Goal: Communication & Community: Participate in discussion

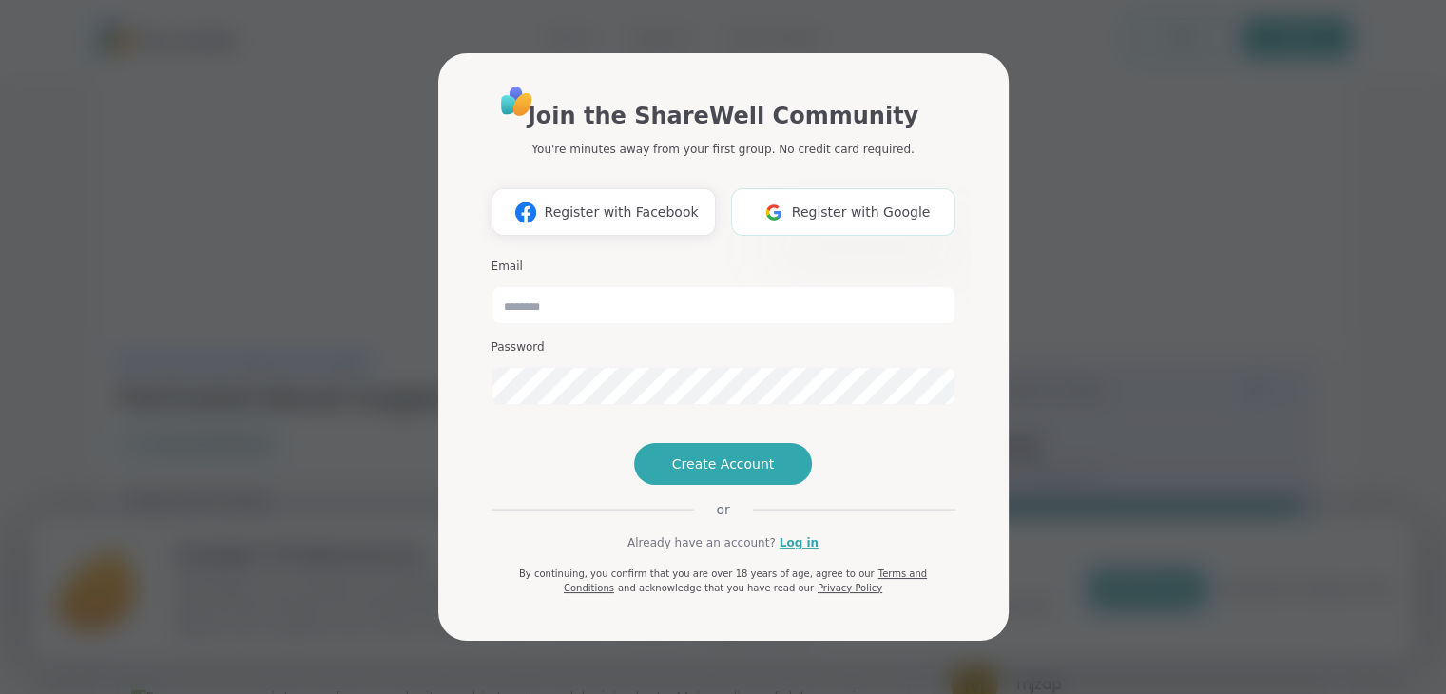
click at [836, 202] on span "Register with Google" at bounding box center [861, 212] width 139 height 20
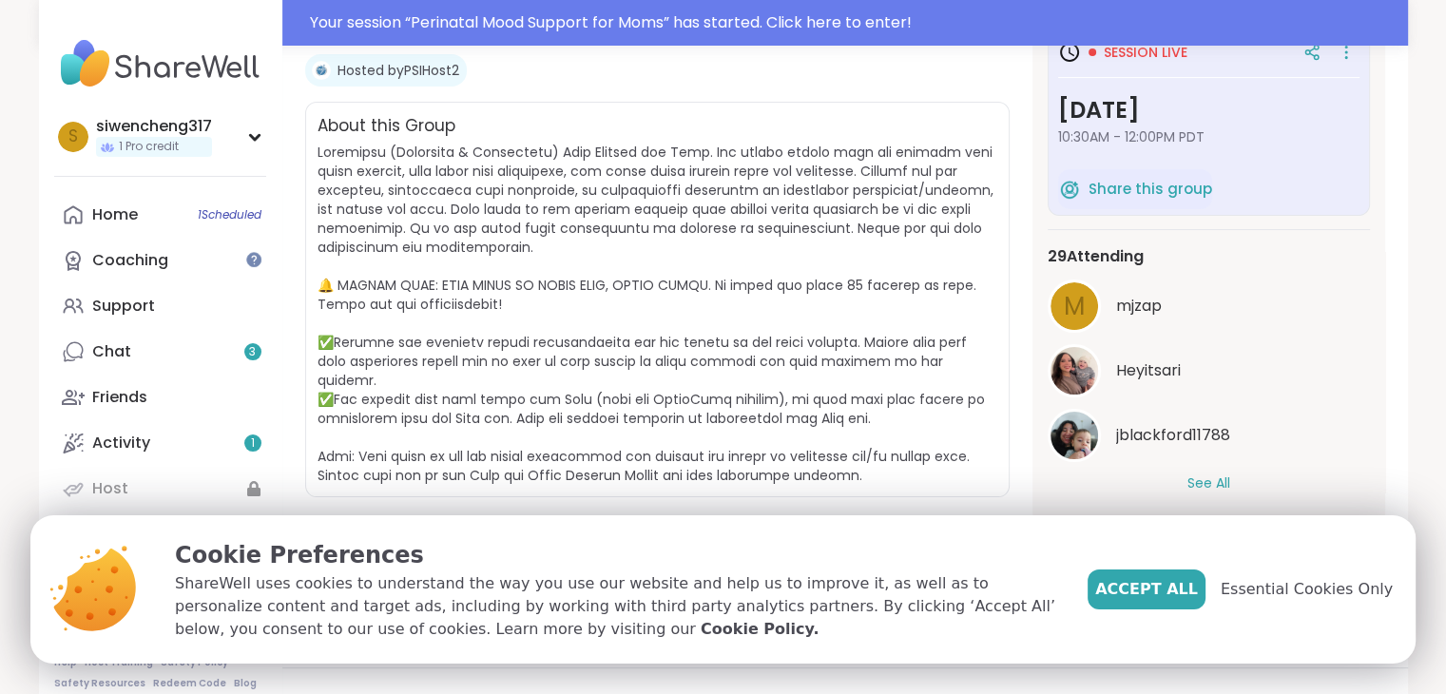
scroll to position [380, 0]
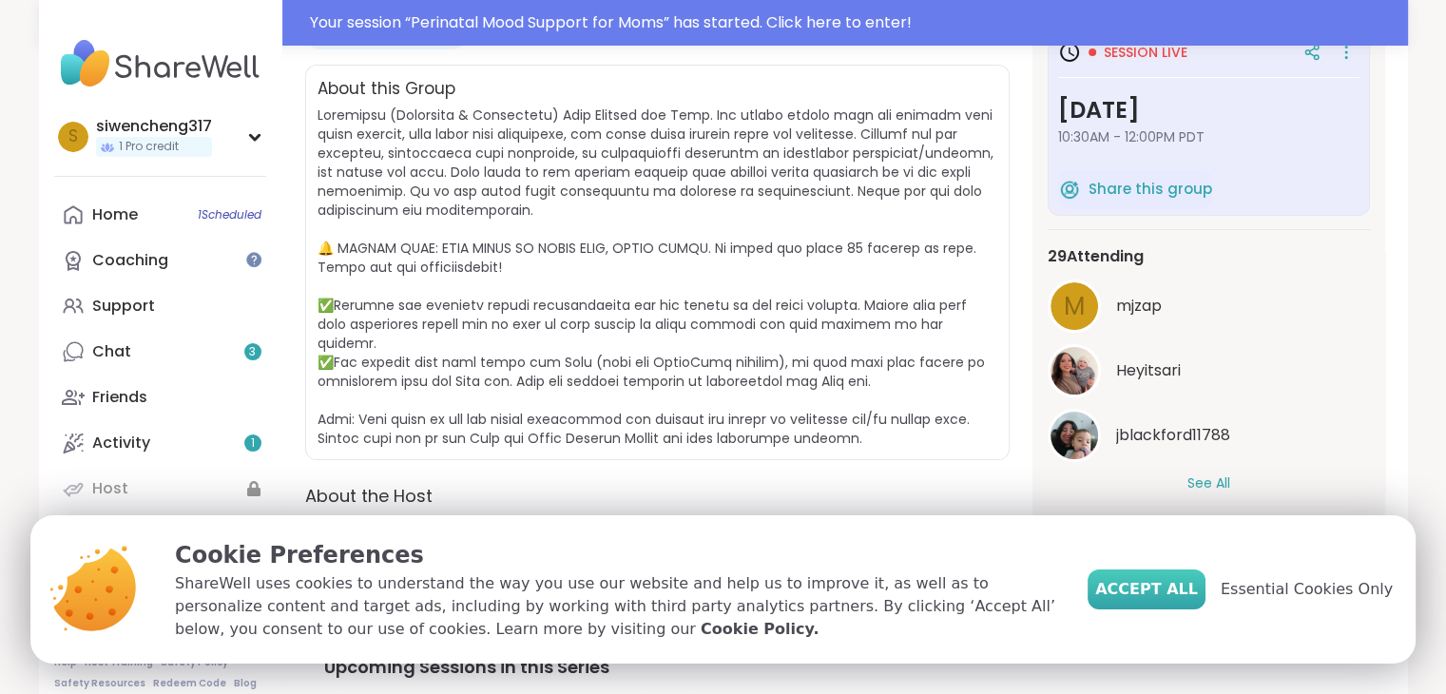
click at [1167, 596] on span "Accept All" at bounding box center [1146, 589] width 103 height 23
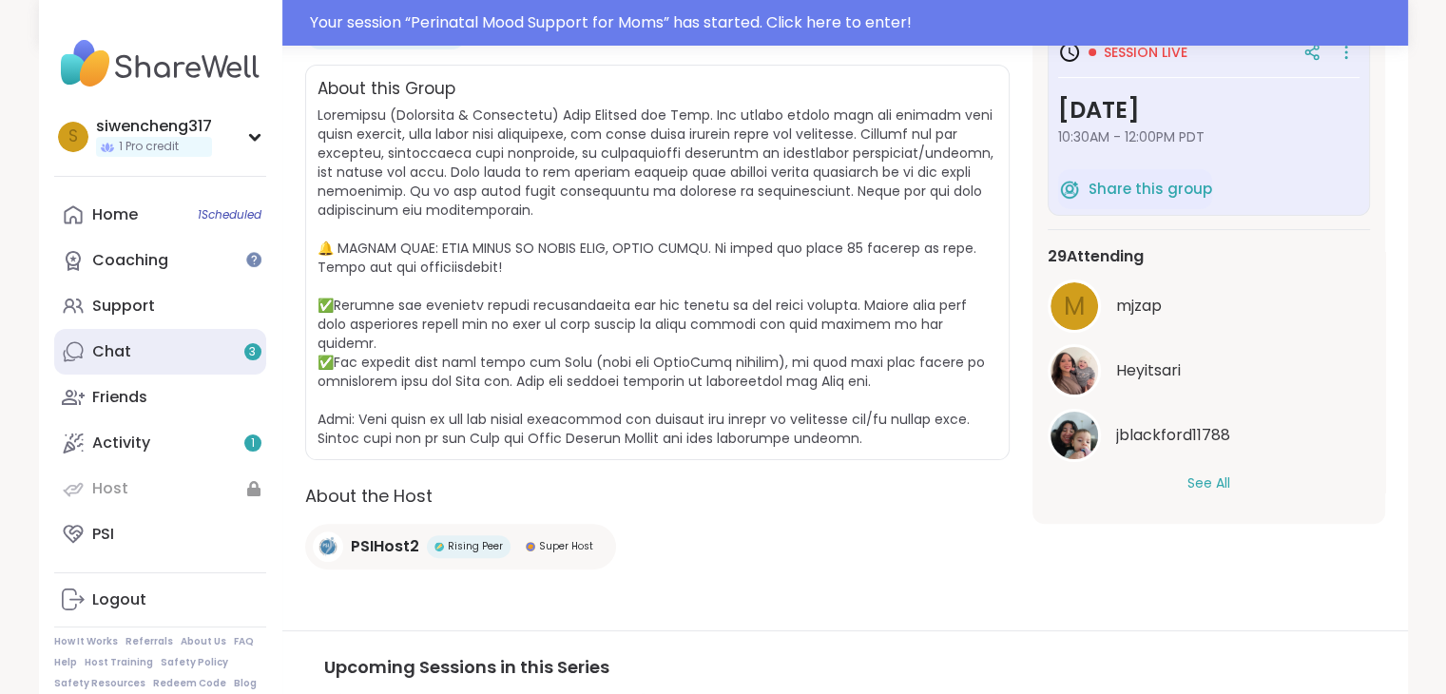
click at [176, 353] on link "Chat 3" at bounding box center [160, 352] width 212 height 46
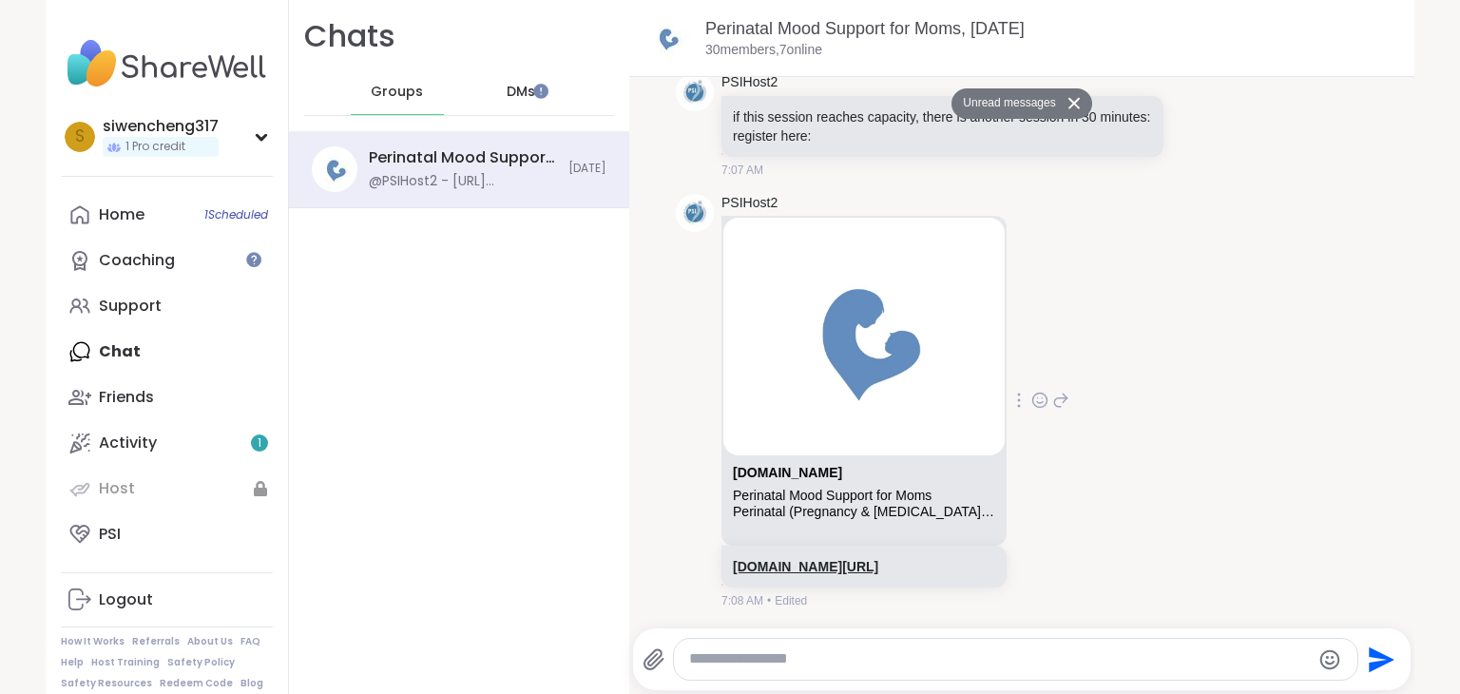
click at [878, 559] on link "[DOMAIN_NAME][URL]" at bounding box center [805, 566] width 145 height 15
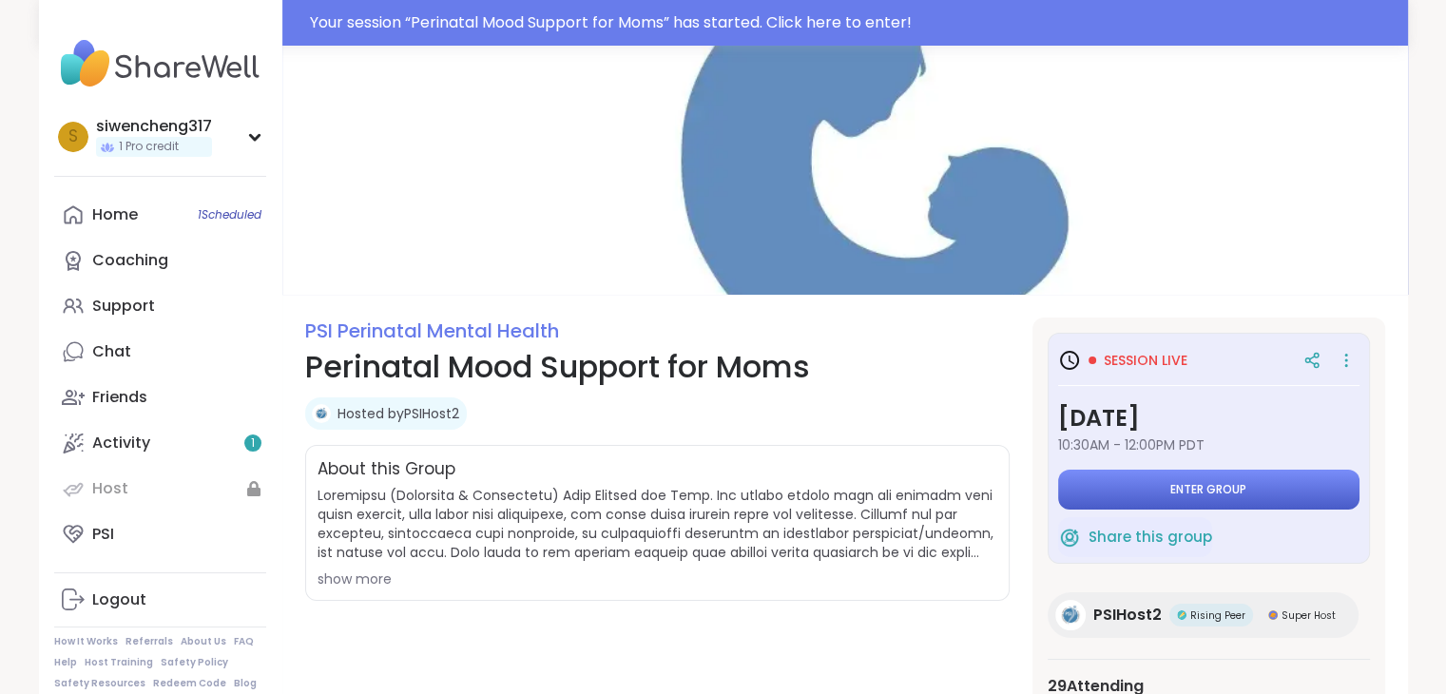
click at [1245, 500] on button "Enter group" at bounding box center [1208, 490] width 301 height 40
